Goal: Find specific page/section: Find specific page/section

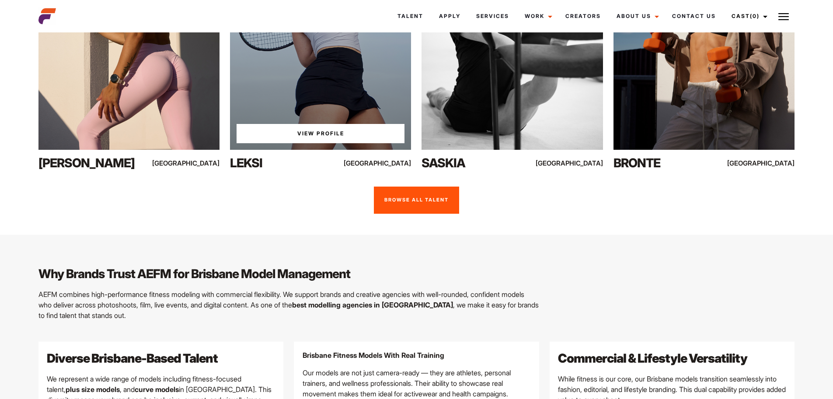
scroll to position [700, 0]
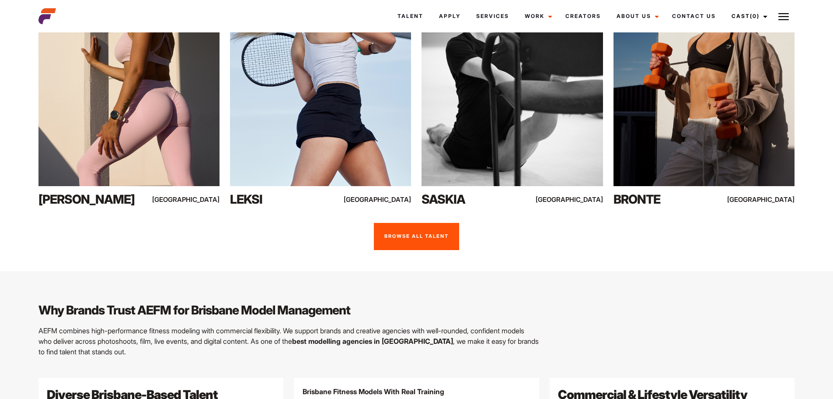
click at [435, 232] on link "Browse all talent" at bounding box center [416, 236] width 85 height 27
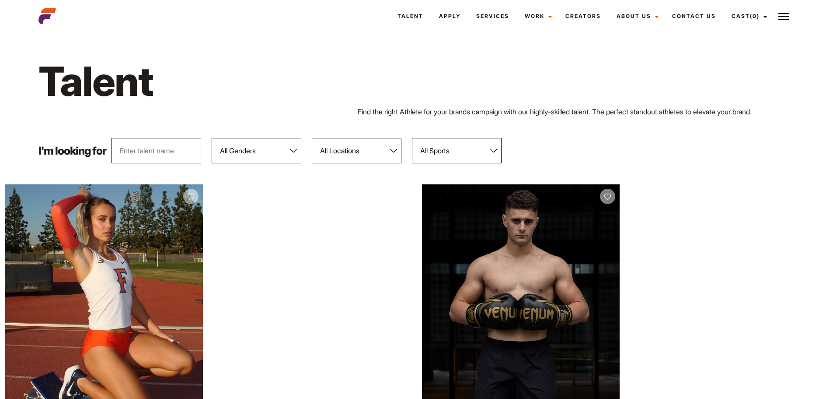
click at [461, 144] on select "All Sports 100 Meter Butterfly Acrobatics Aerial awareness Aerobics AFL Aflw Am…" at bounding box center [457, 150] width 90 height 25
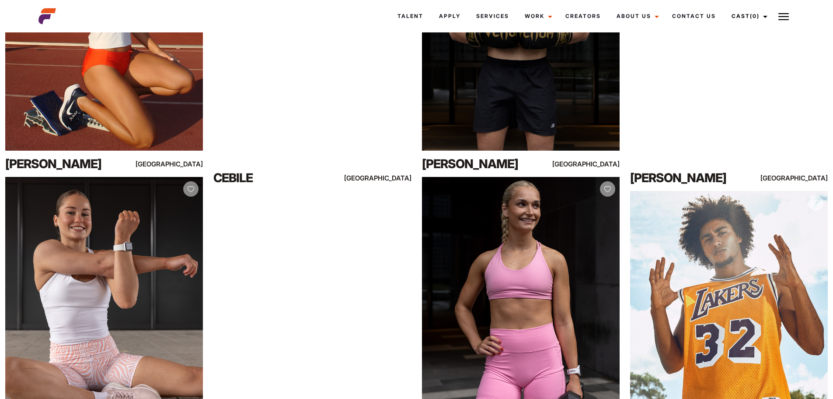
scroll to position [350, 0]
